Goal: Find specific page/section: Find specific page/section

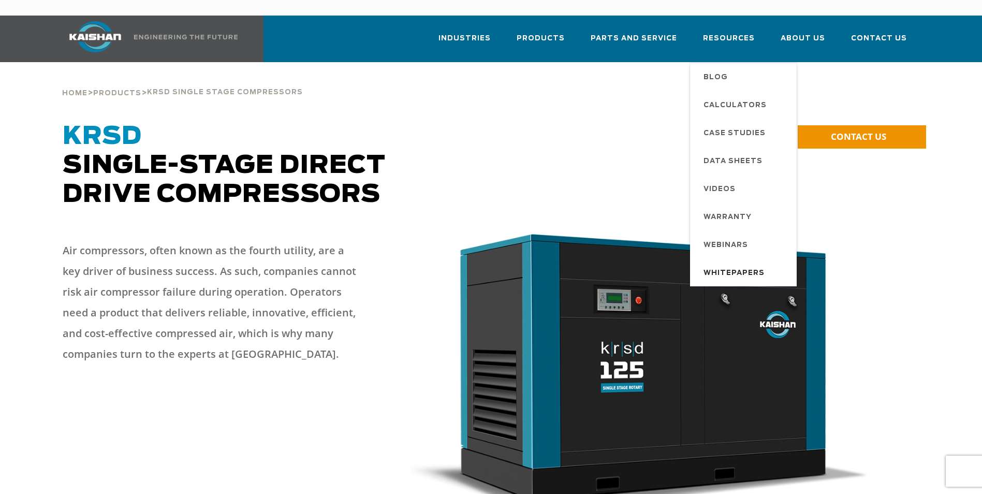
click at [748, 264] on span "Whitepapers" at bounding box center [733, 273] width 61 height 18
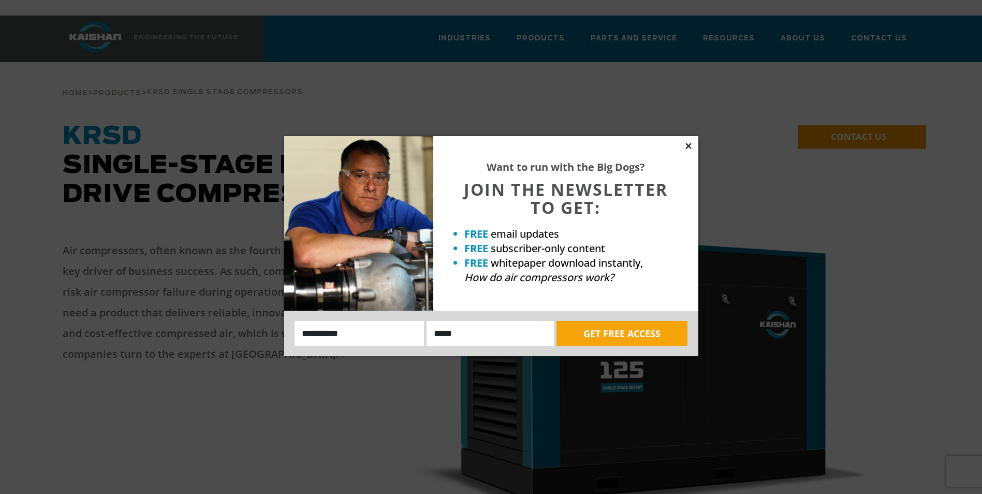
click at [689, 145] on icon at bounding box center [688, 146] width 6 height 6
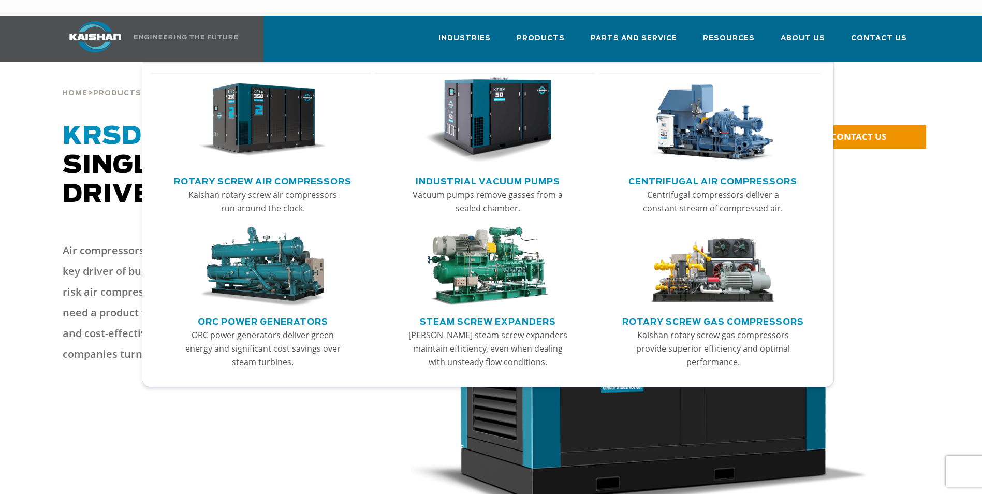
click at [292, 172] on link "Rotary Screw Air Compressors" at bounding box center [263, 180] width 178 height 16
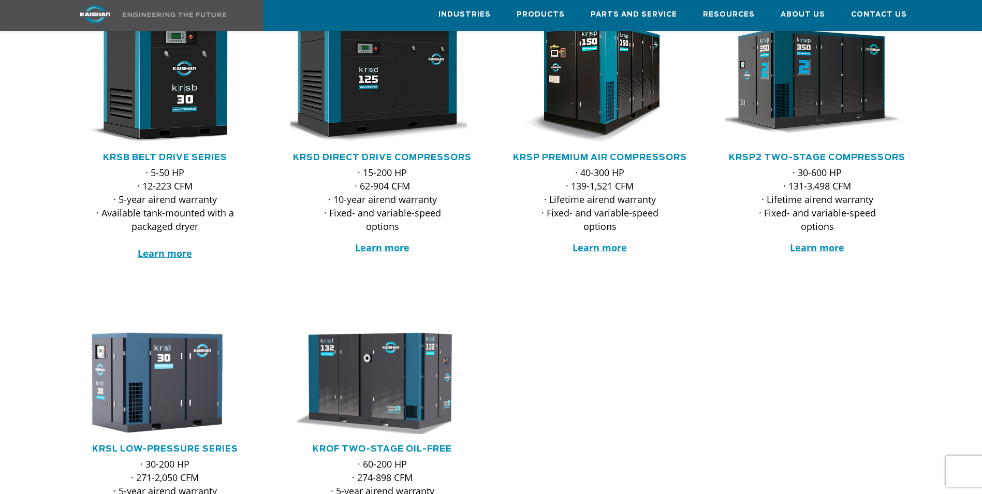
scroll to position [207, 0]
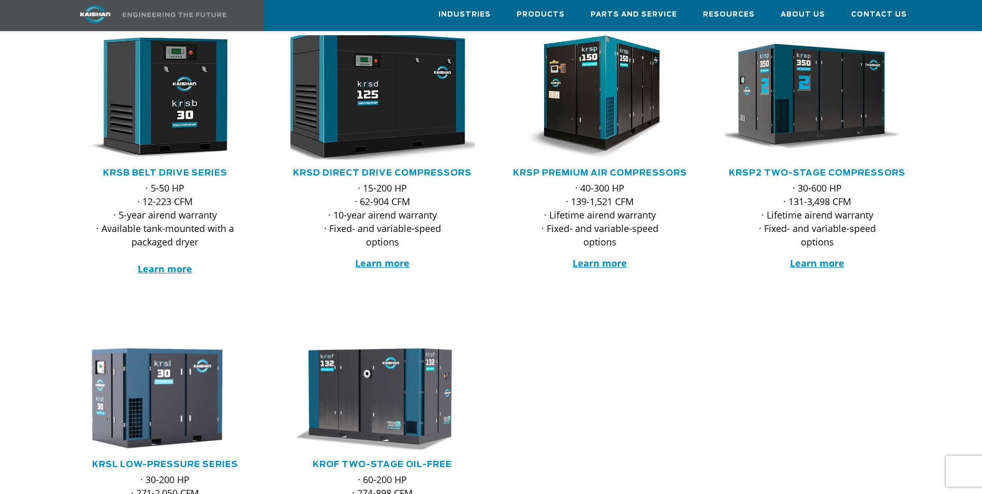
click at [387, 98] on img at bounding box center [374, 97] width 203 height 137
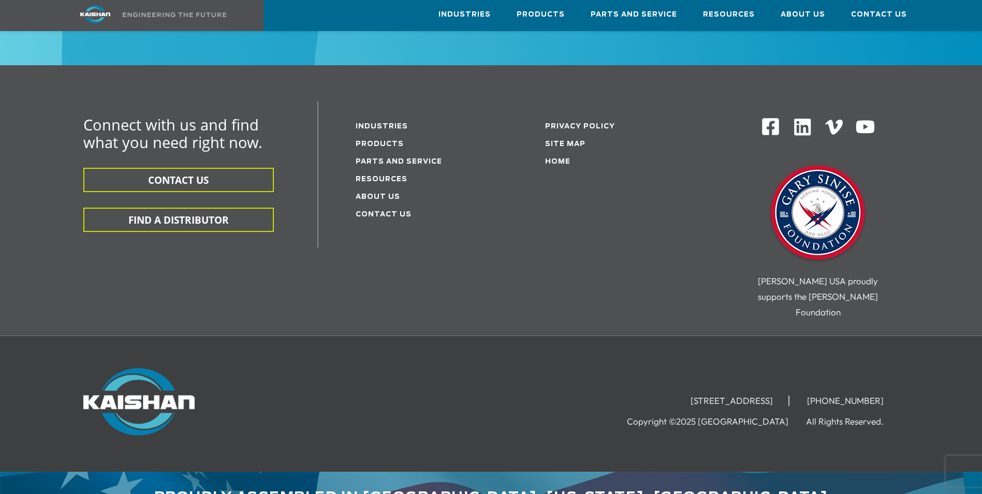
scroll to position [3268, 0]
click at [395, 158] on link "Parts and service" at bounding box center [399, 161] width 86 height 7
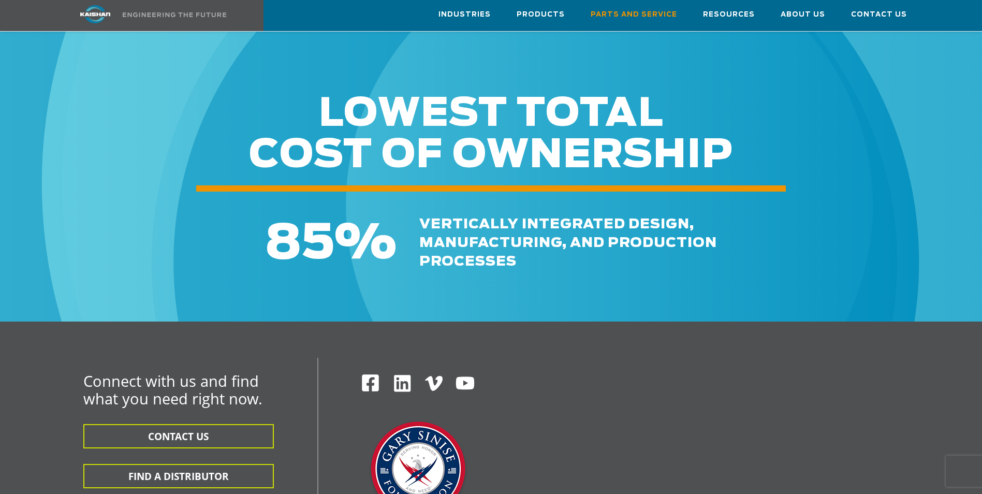
scroll to position [1294, 0]
